Goal: Transaction & Acquisition: Purchase product/service

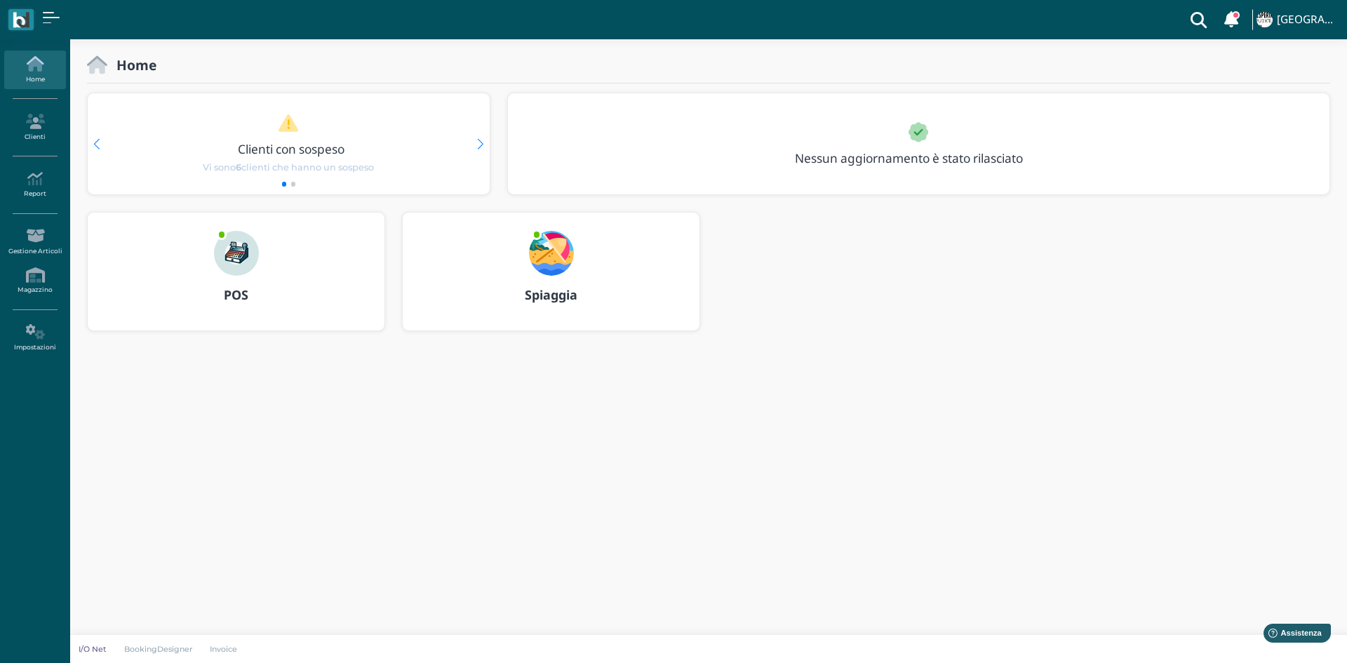
click at [229, 262] on img at bounding box center [236, 253] width 45 height 45
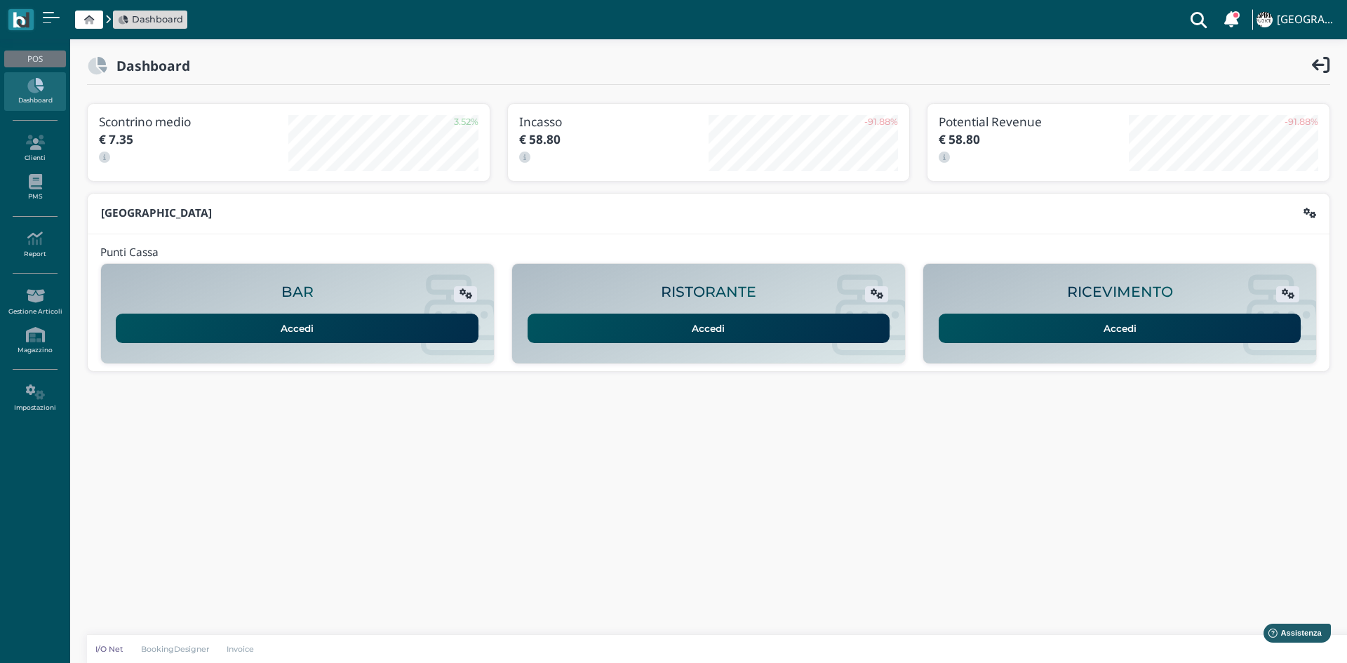
click at [1184, 326] on link "Accedi" at bounding box center [1120, 328] width 363 height 29
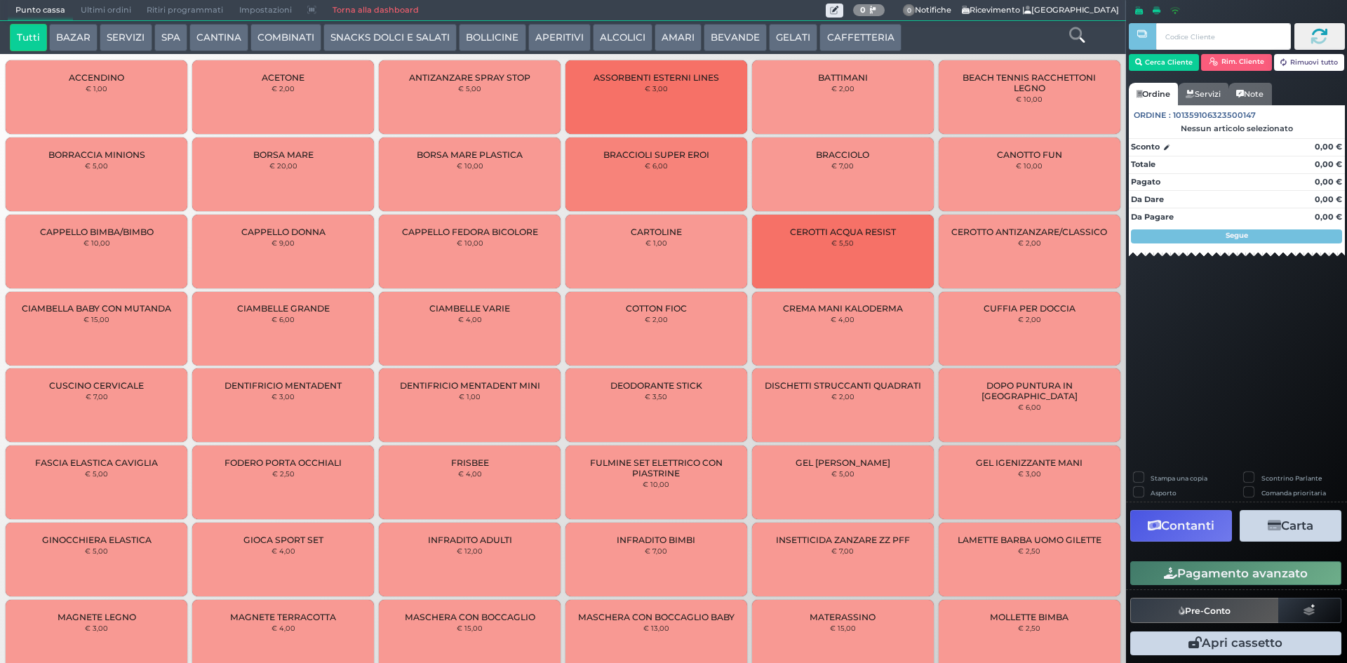
click at [138, 37] on button "SERVIZI" at bounding box center [126, 38] width 52 height 28
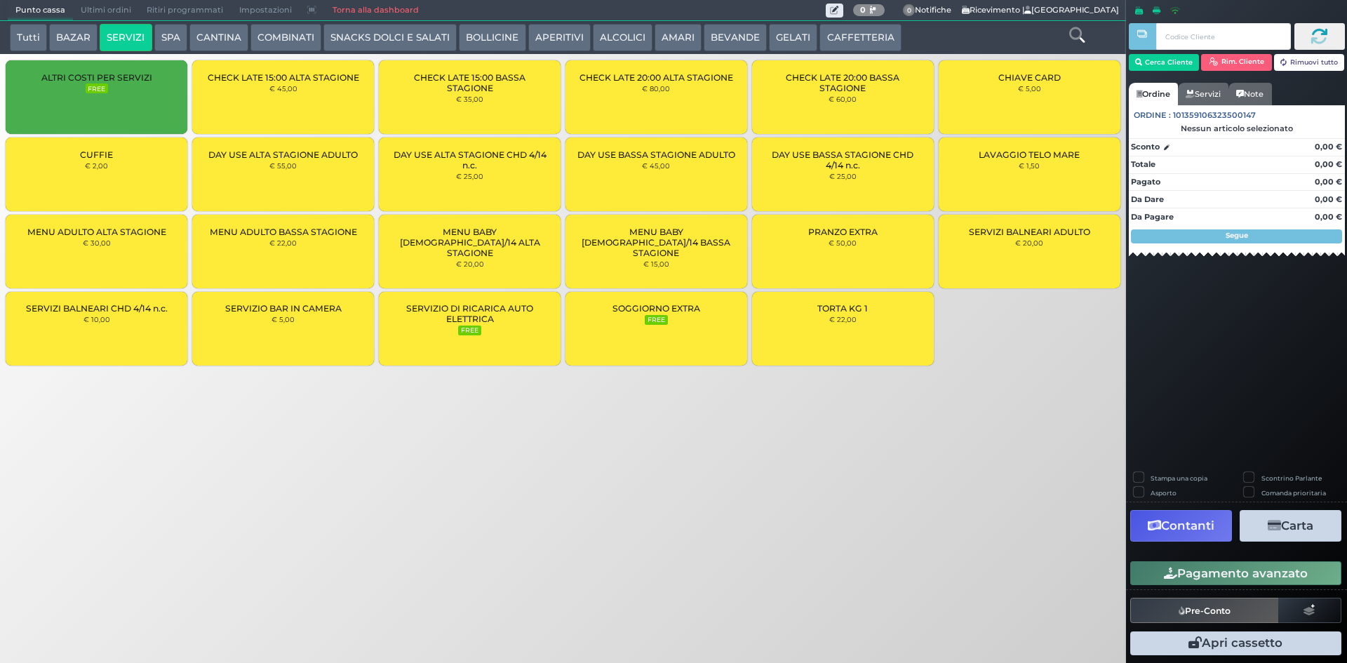
click at [1077, 172] on div "LAVAGGIO TELO MARE € 1,50" at bounding box center [1030, 175] width 182 height 74
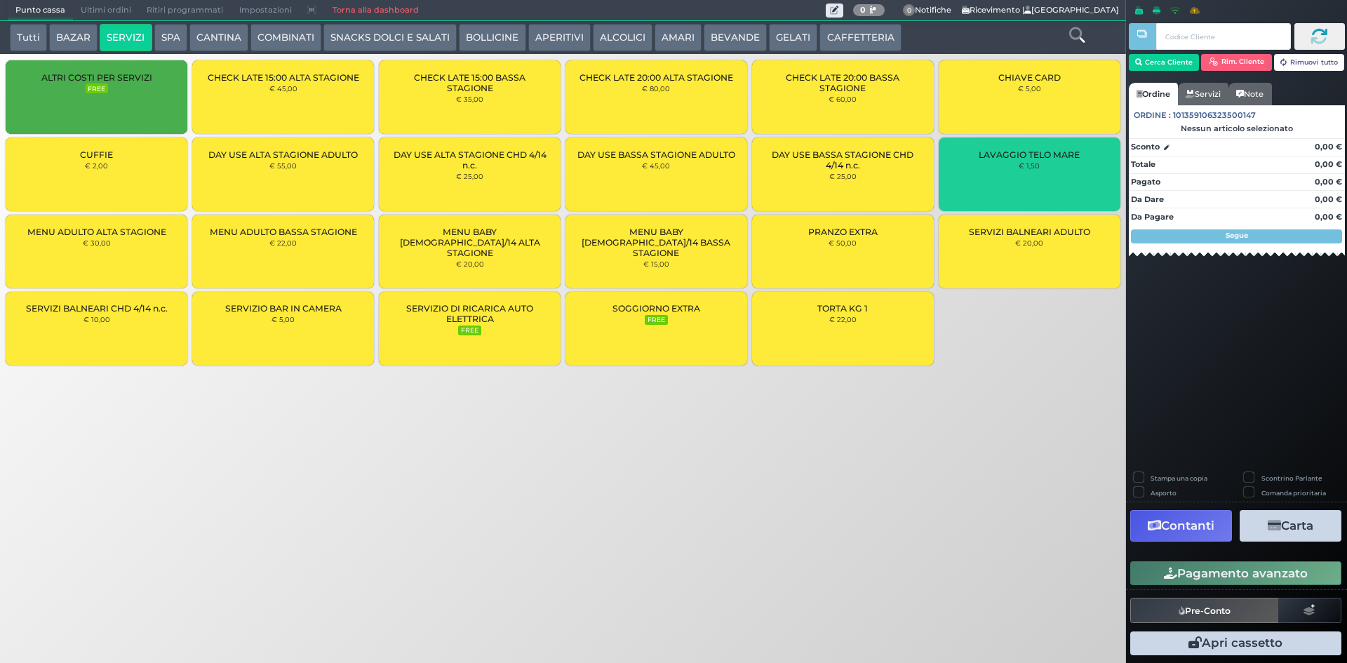
click at [1077, 172] on div "LAVAGGIO TELO MARE € 1,50" at bounding box center [1030, 175] width 182 height 74
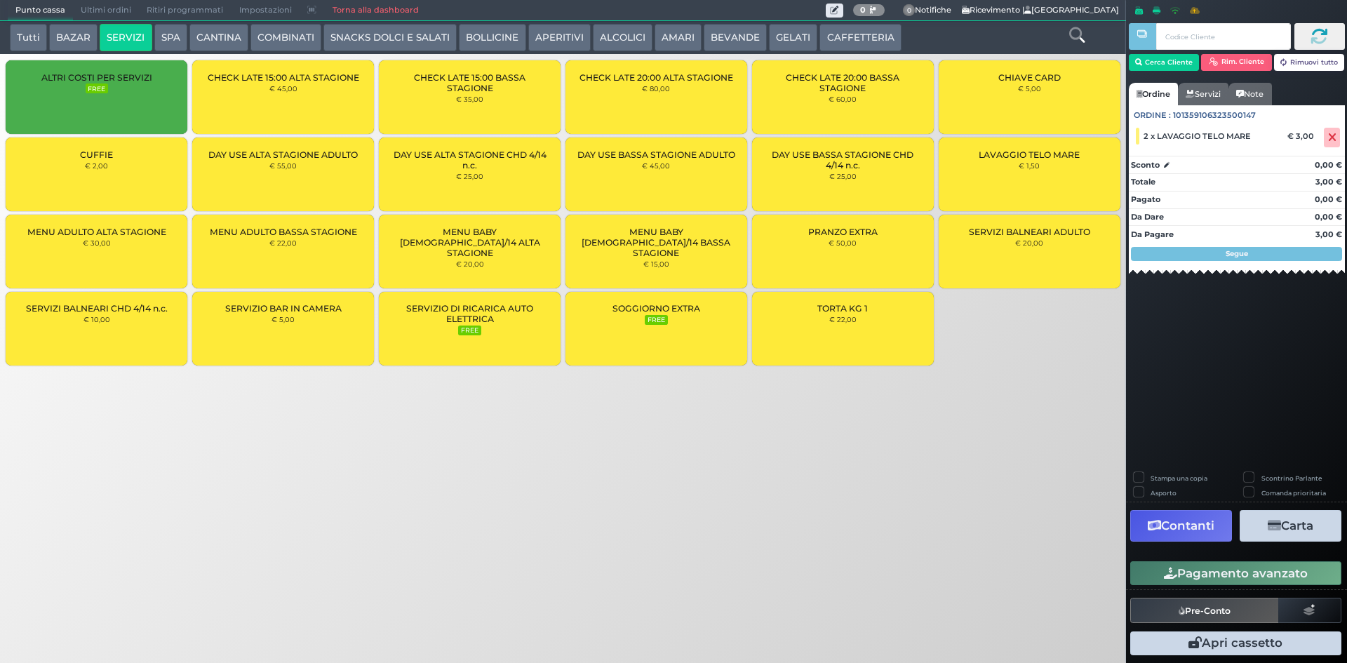
click at [1077, 172] on div "LAVAGGIO TELO MARE € 1,50" at bounding box center [1030, 175] width 182 height 74
click at [1085, 187] on div "LAVAGGIO TELO MARE € 1,50" at bounding box center [1030, 175] width 182 height 74
click at [1160, 62] on button "Cerca Cliente" at bounding box center [1164, 62] width 71 height 17
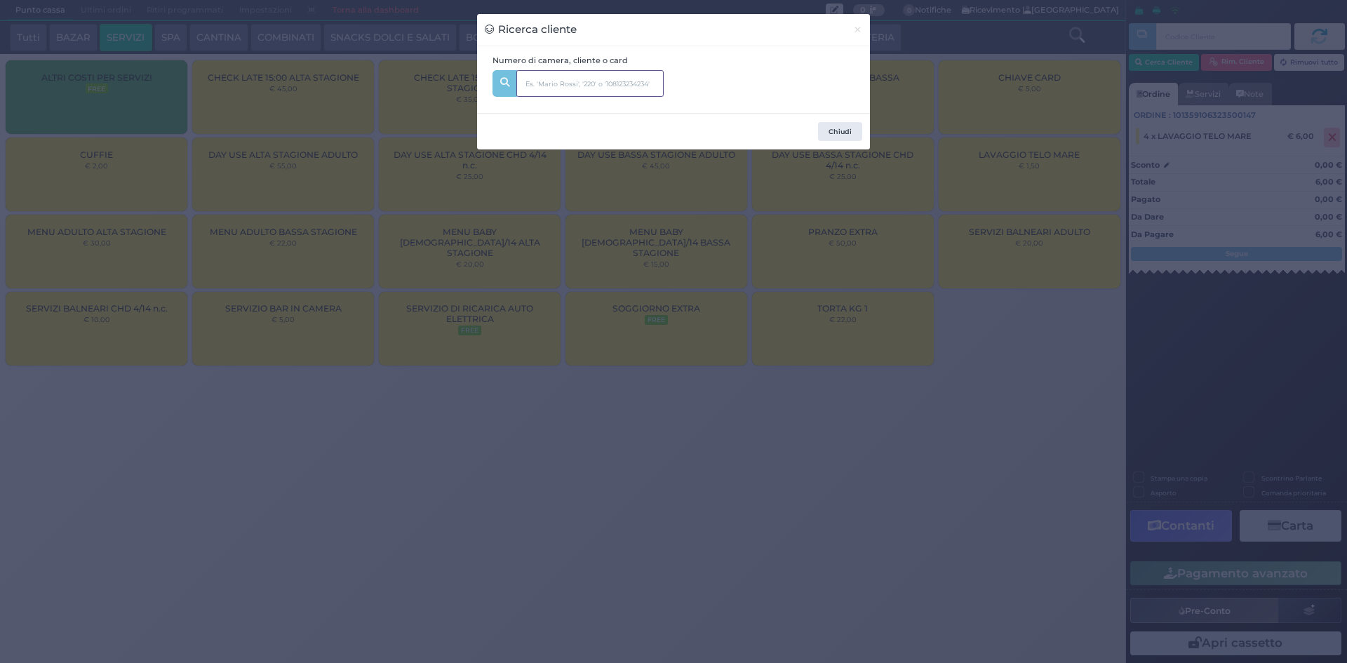
click at [642, 88] on input "text" at bounding box center [589, 83] width 147 height 27
type input "126"
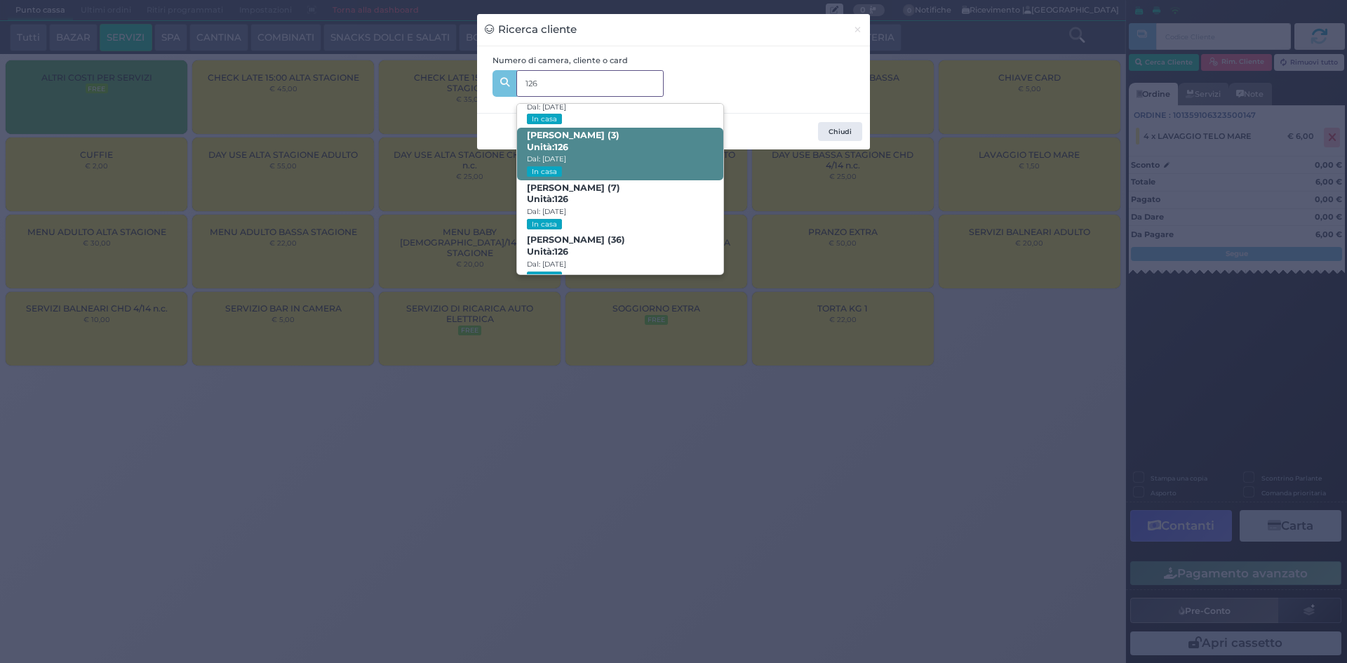
scroll to position [67, 0]
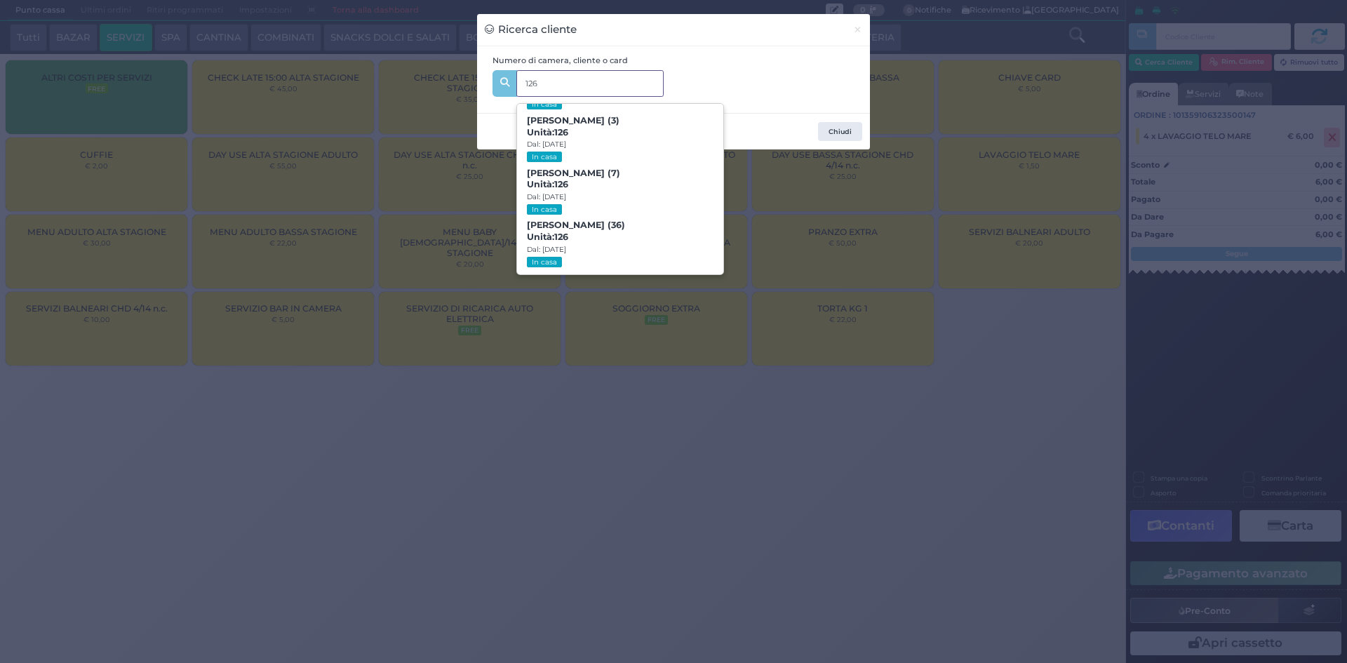
click at [660, 222] on span "Riccardo Pizzolorusso (36) Unità: 126 Dal: 17/08/2025 In casa" at bounding box center [620, 244] width 206 height 53
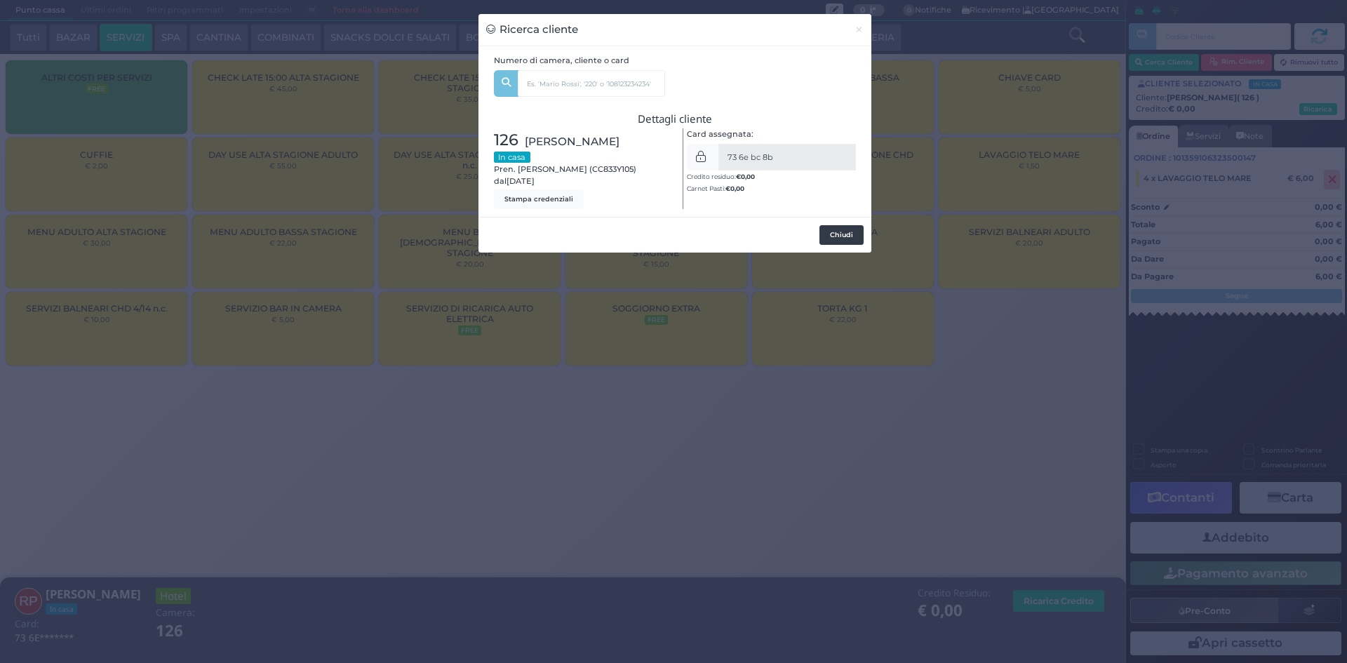
click at [838, 235] on button "Chiudi" at bounding box center [842, 235] width 44 height 20
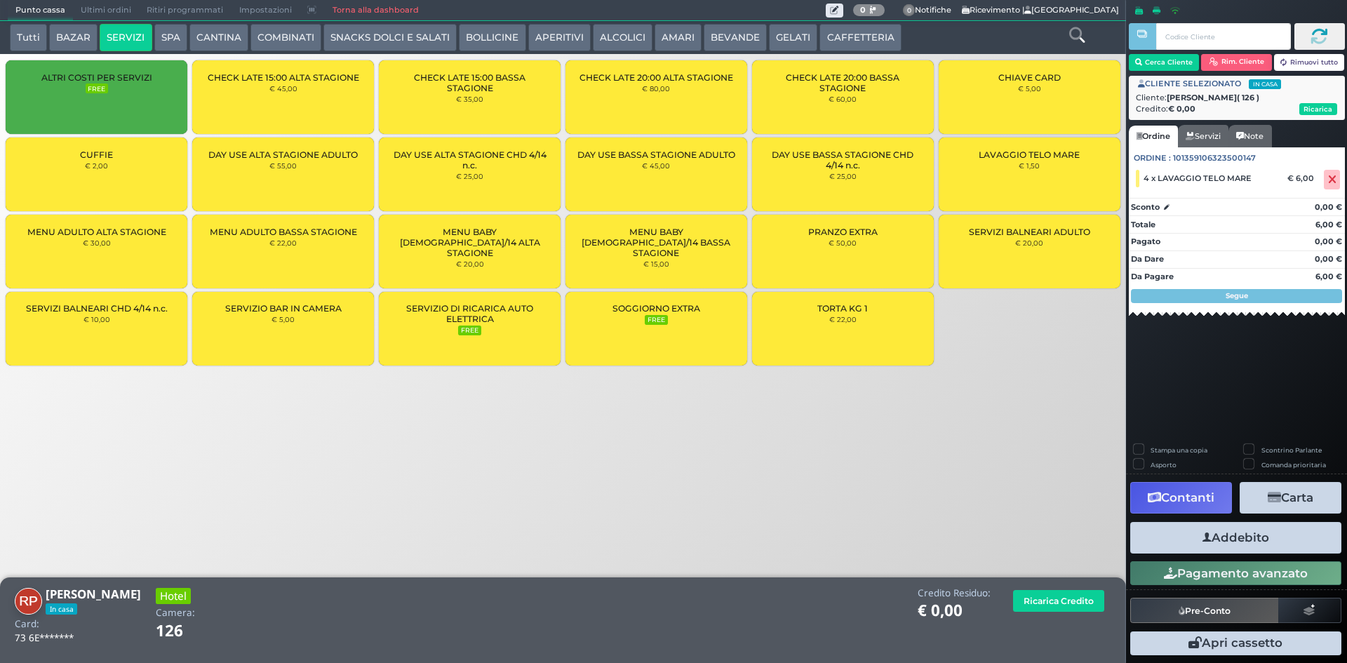
click at [1285, 545] on button "Addebito" at bounding box center [1235, 538] width 211 height 32
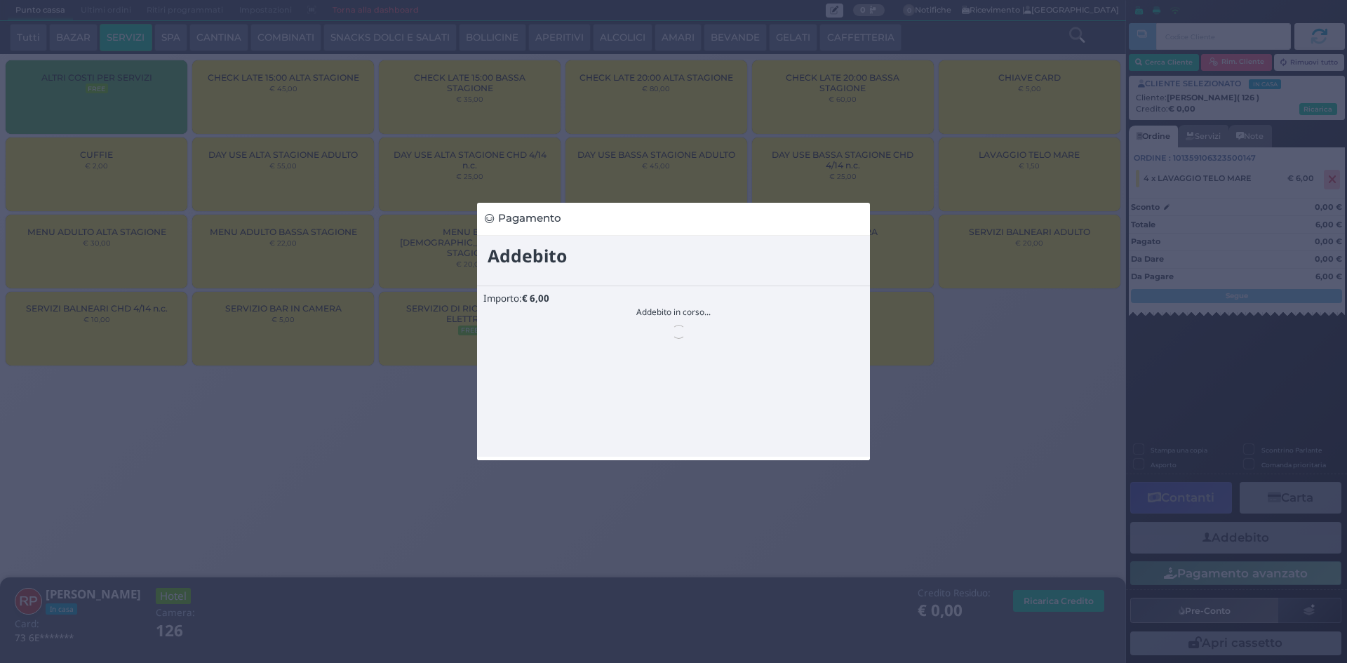
scroll to position [0, 0]
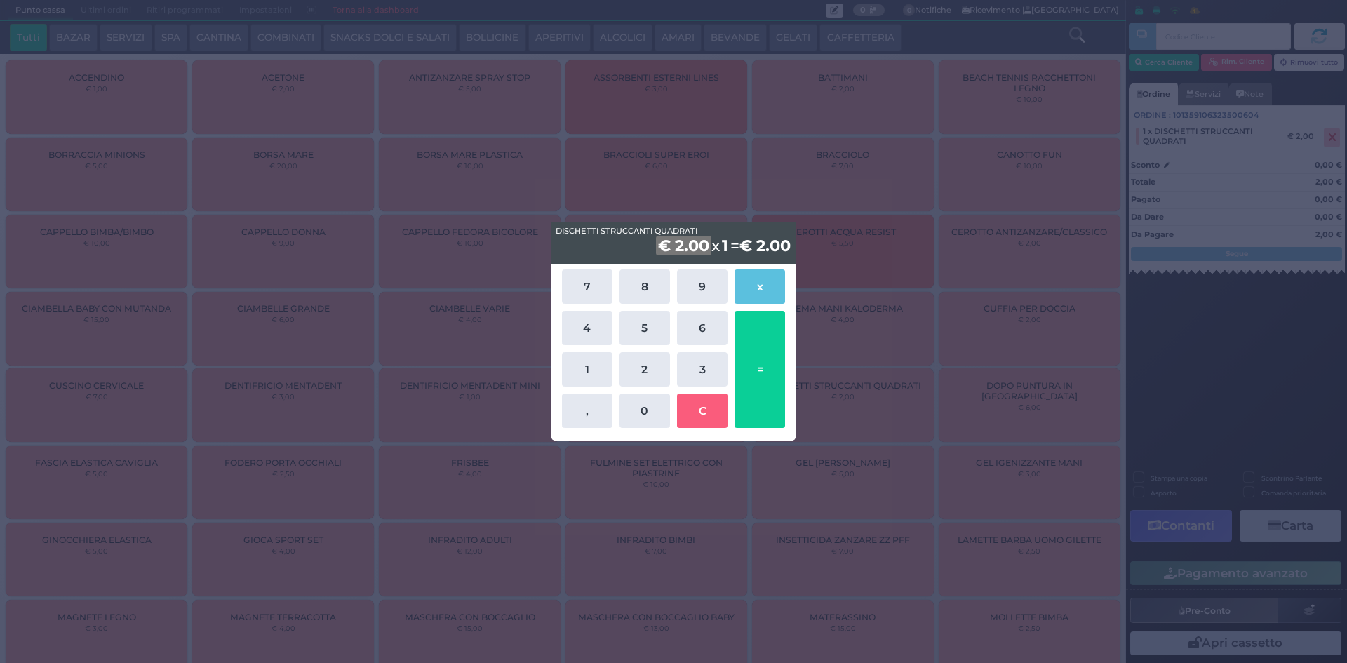
click at [1078, 455] on div "DISCHETTI STRUCCANTI QUADRATI DISCHETTI STRUCCANTI QUADRATI € 2.00 x 1 = € 2.00…" at bounding box center [673, 331] width 1347 height 663
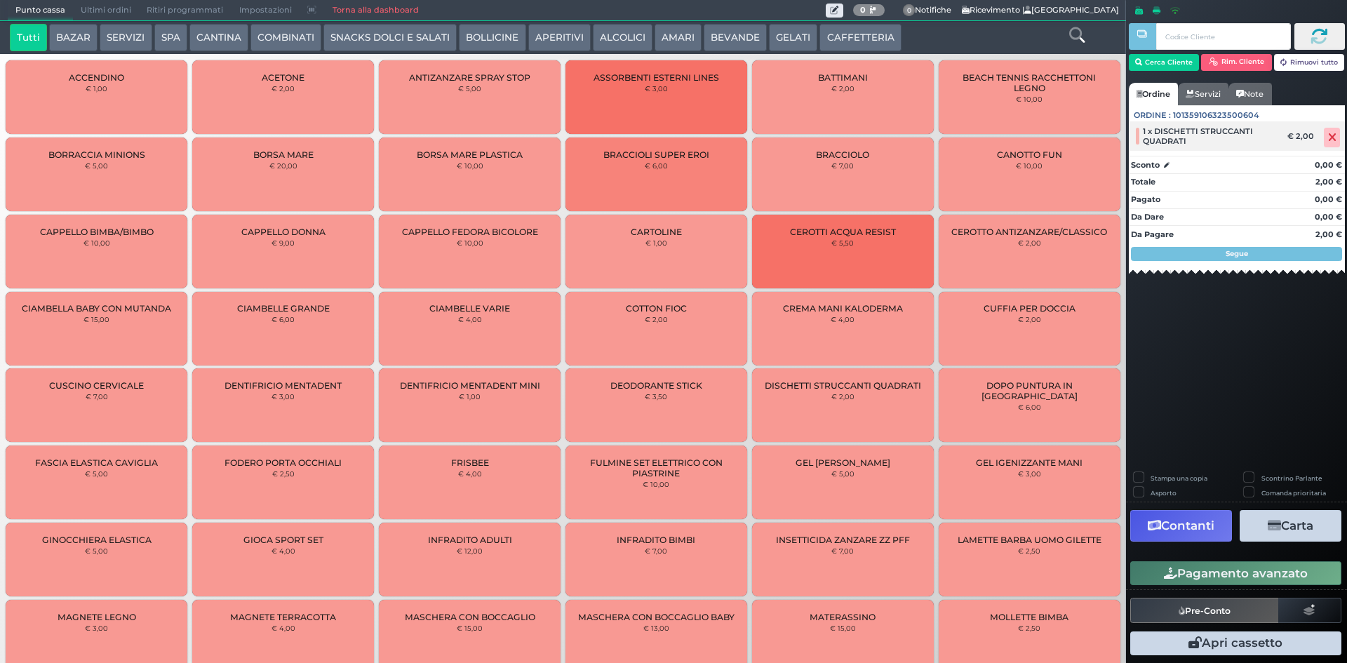
click at [1342, 135] on div at bounding box center [1333, 138] width 23 height 20
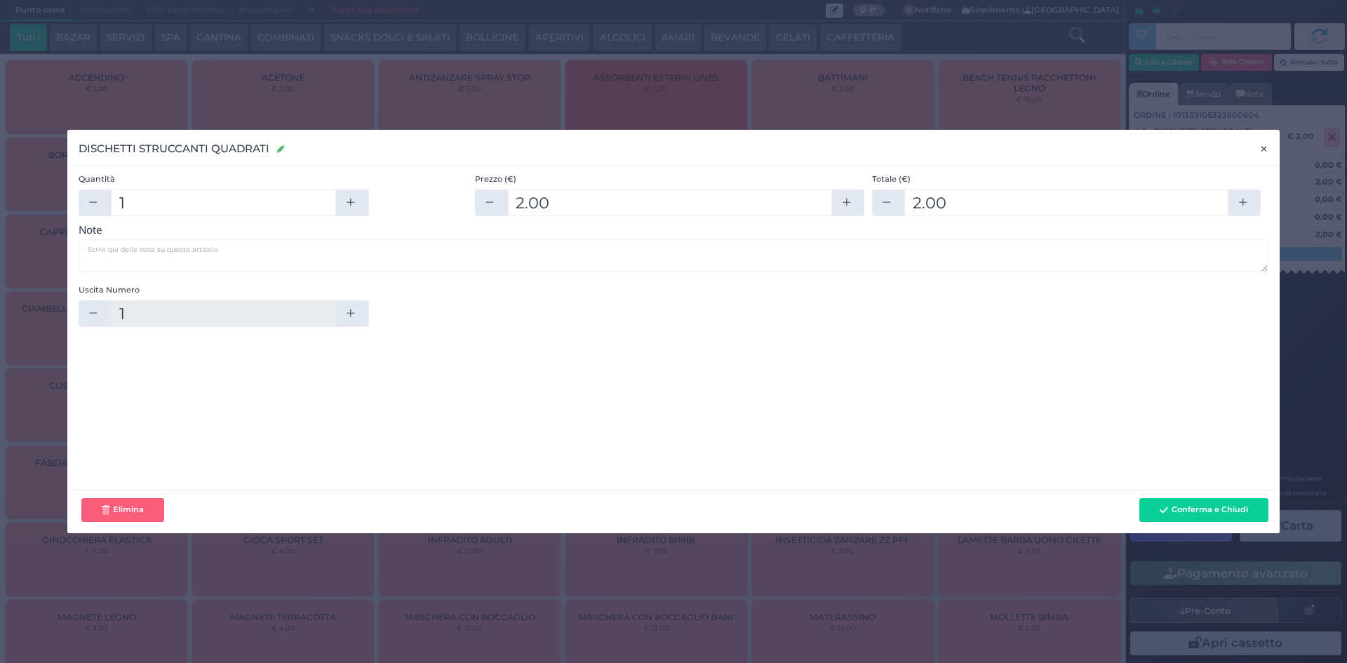
click at [1260, 150] on span "×" at bounding box center [1263, 148] width 9 height 15
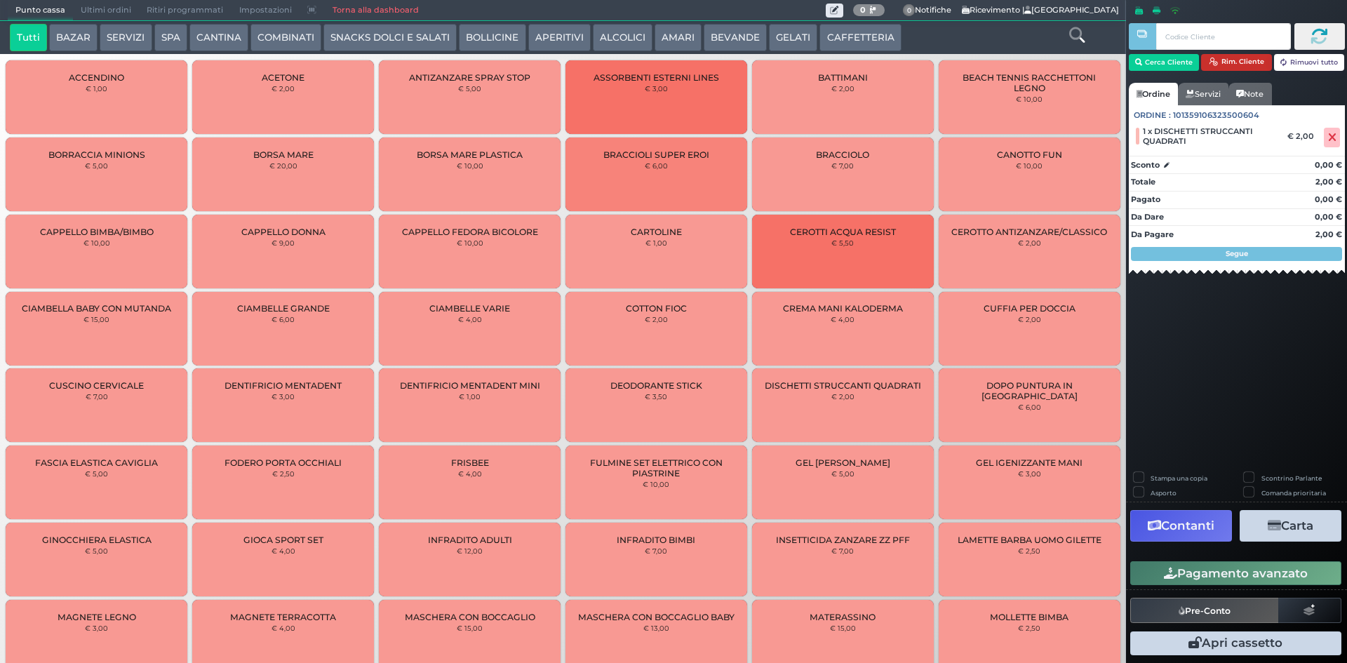
click at [1224, 66] on button "Rim. Cliente" at bounding box center [1236, 62] width 71 height 17
click at [1332, 138] on icon at bounding box center [1332, 138] width 8 height 1
